Goal: Navigation & Orientation: Find specific page/section

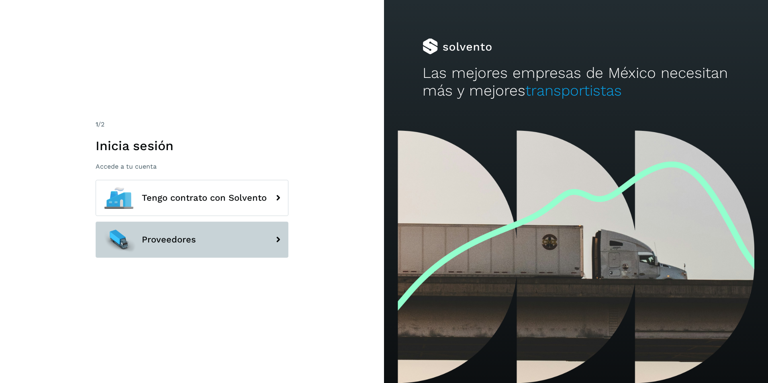
click at [186, 240] on span "Proveedores" at bounding box center [169, 240] width 54 height 10
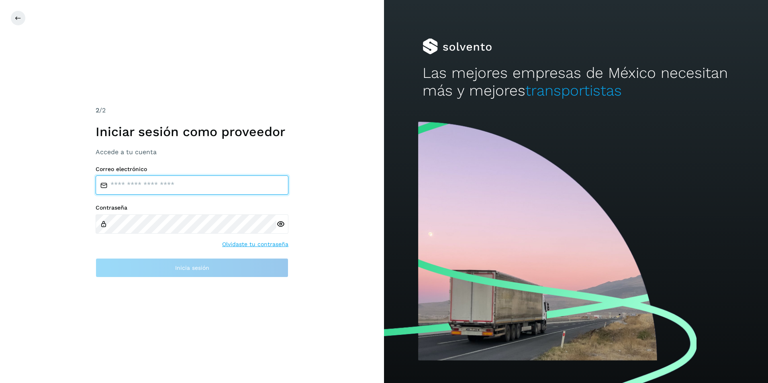
type input "**********"
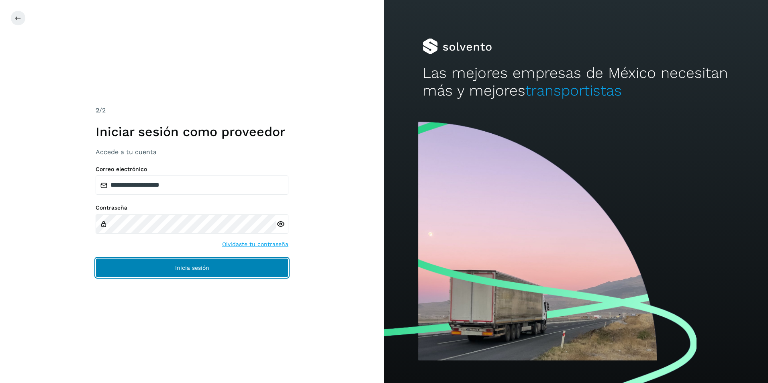
click at [190, 266] on span "Inicia sesión" at bounding box center [192, 268] width 34 height 6
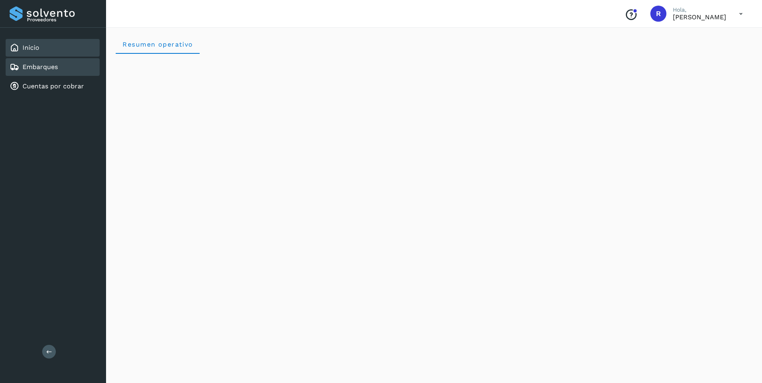
click at [53, 67] on link "Embarques" at bounding box center [39, 67] width 35 height 8
